Goal: Task Accomplishment & Management: Use online tool/utility

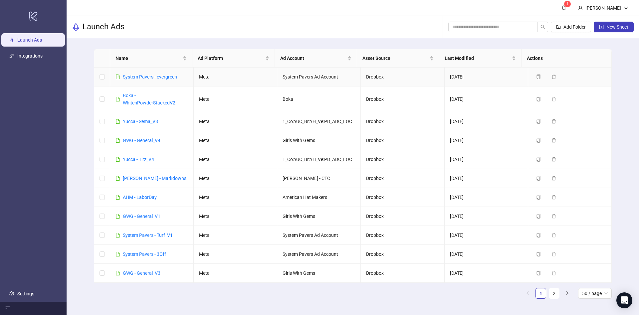
click at [156, 72] on td "System Pavers - evergreen" at bounding box center [152, 77] width 84 height 19
click at [157, 76] on link "System Pavers - evergreen" at bounding box center [150, 76] width 54 height 5
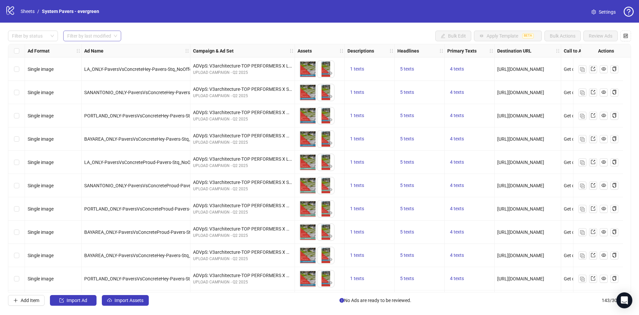
click at [99, 37] on input "search" at bounding box center [89, 36] width 44 height 10
click at [97, 47] on div "[DATE]" at bounding box center [93, 49] width 48 height 7
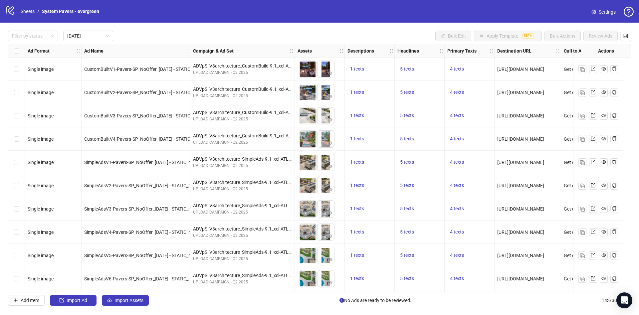
click at [218, 29] on div "Filter by status [DATE] Bulk Edit Apply Template BETA Bulk Actions Review Ads A…" at bounding box center [319, 168] width 639 height 291
click at [13, 51] on div "Select all rows" at bounding box center [16, 50] width 17 height 13
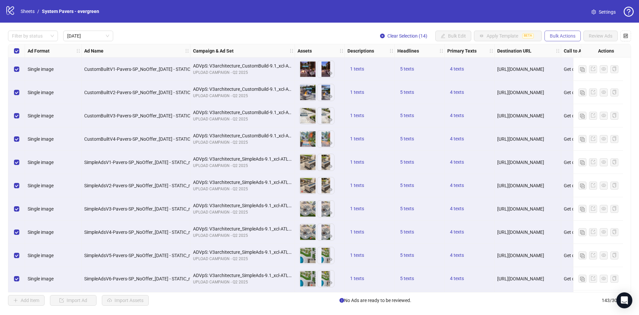
click at [549, 35] on button "Bulk Actions" at bounding box center [563, 36] width 36 height 11
click at [581, 70] on span "Duplicate with assets" at bounding box center [572, 70] width 46 height 7
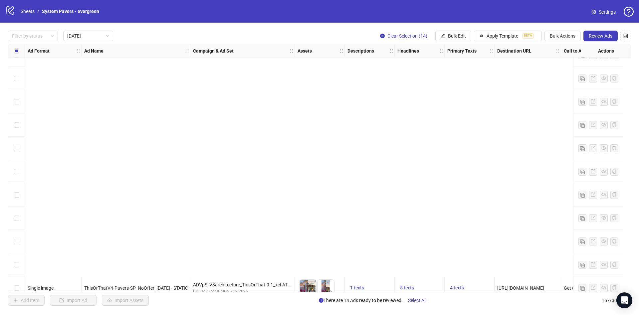
scroll to position [420, 0]
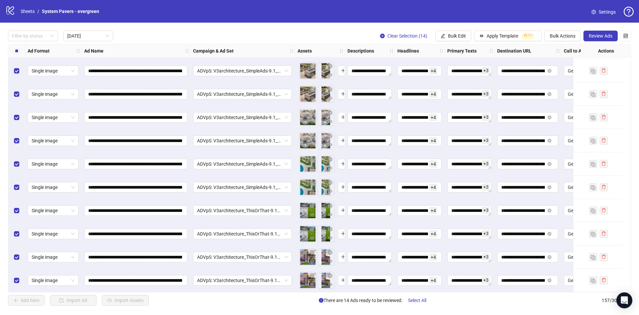
click at [26, 30] on div "**********" at bounding box center [319, 168] width 639 height 291
click at [30, 36] on div at bounding box center [29, 35] width 40 height 9
click at [33, 50] on div "Draft" at bounding box center [32, 49] width 39 height 7
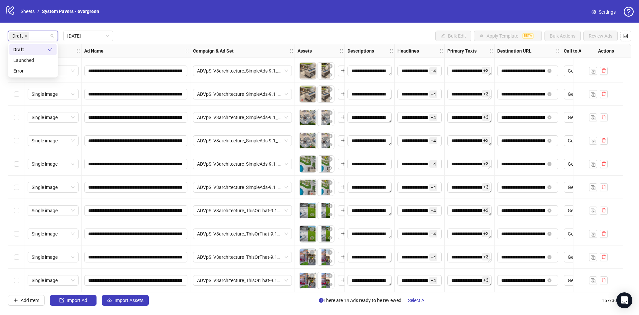
scroll to position [94, 0]
click at [198, 31] on div "Draft [DATE] Bulk Edit Apply Template BETA Bulk Actions Review Ads" at bounding box center [319, 36] width 623 height 11
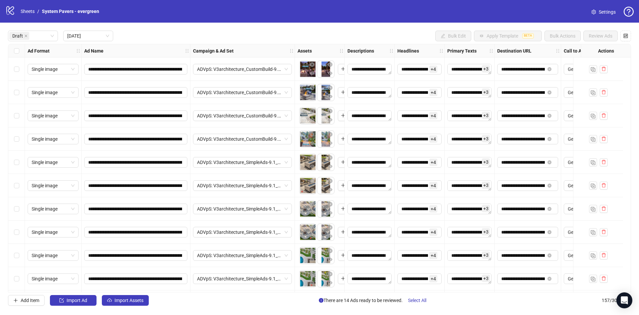
click at [14, 54] on label "Select all rows" at bounding box center [16, 50] width 5 height 7
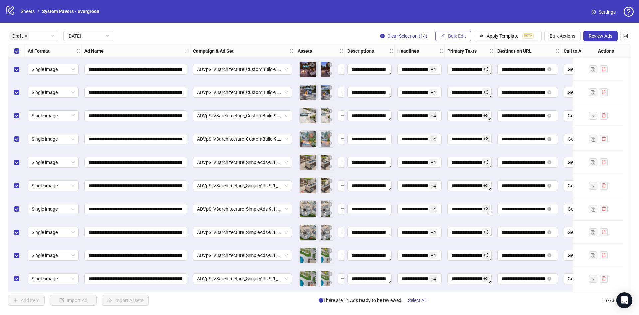
click at [459, 36] on span "Bulk Edit" at bounding box center [457, 35] width 18 height 5
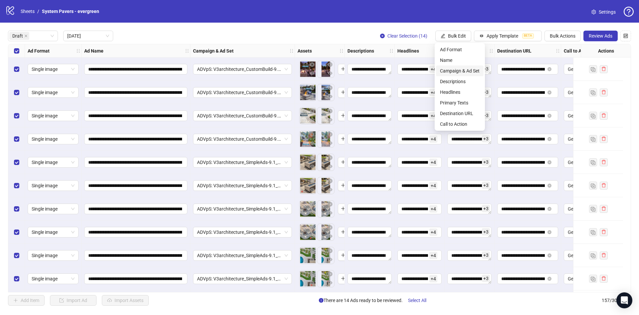
click at [461, 72] on span "Campaign & Ad Set" at bounding box center [460, 70] width 40 height 7
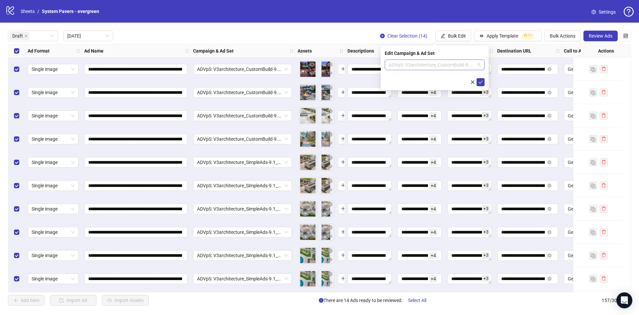
click at [466, 67] on span "ADVpS: V3architecture_CustomBuild-9.1_xcl-ATL-LV-DC_AUTO_LC" at bounding box center [435, 65] width 92 height 10
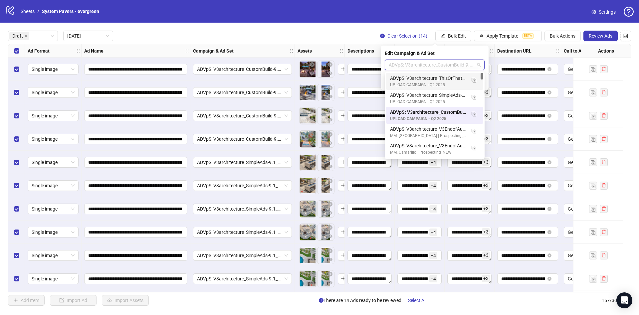
click at [443, 65] on span "ADVpS: V3architecture_CustomBuild-9.1_xcl-ATL-LV-DC_AUTO_LC" at bounding box center [435, 65] width 92 height 10
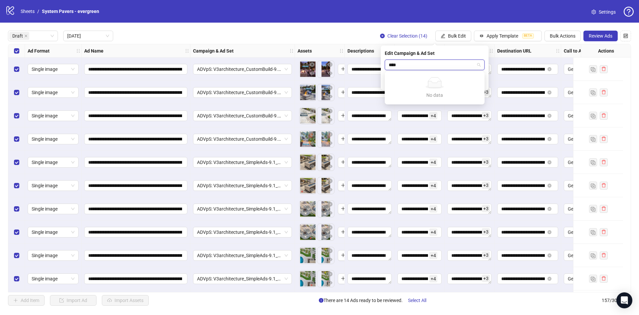
type input "*****"
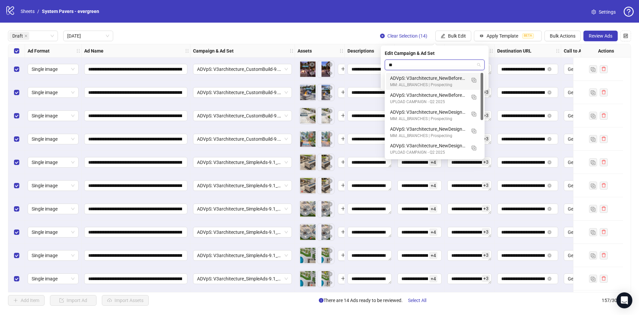
type input "*"
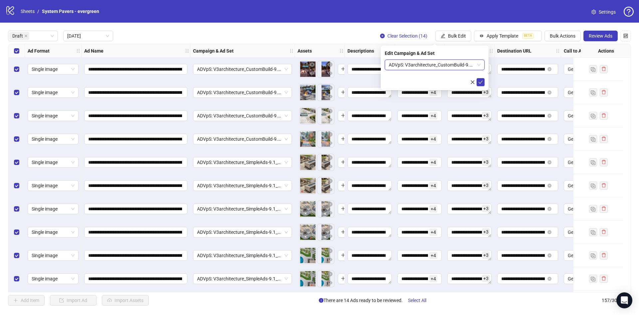
click at [451, 65] on span "ADVpS: V3architecture_CustomBuild-9.1_xcl-ATL-LV-DC_AUTO_LC" at bounding box center [435, 65] width 92 height 10
type input "******"
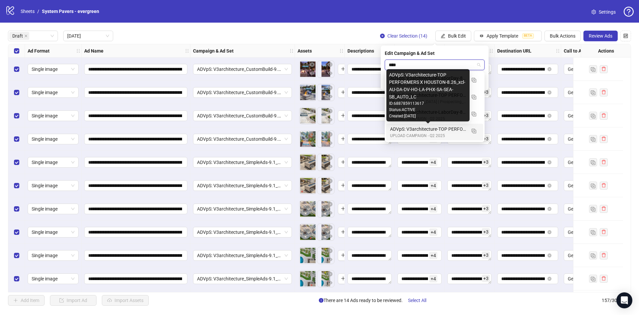
type input "****"
